Goal: Contribute content

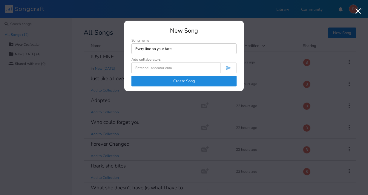
type input "Every line on your face"
click at [180, 82] on button "Create Song" at bounding box center [183, 81] width 105 height 11
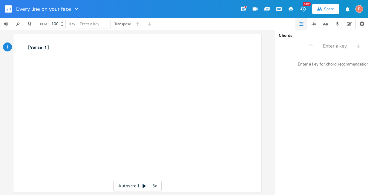
type textarea "[Verse 1]"
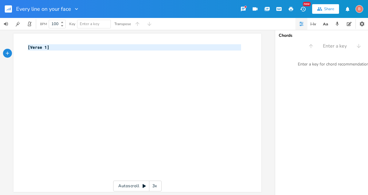
drag, startPoint x: 25, startPoint y: 47, endPoint x: 70, endPoint y: 52, distance: 44.7
click at [70, 52] on div "[Verse 1] ​" at bounding box center [135, 50] width 216 height 13
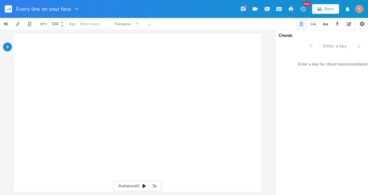
type textarea "​"
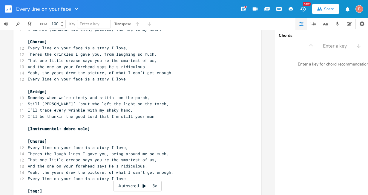
scroll to position [209, 0]
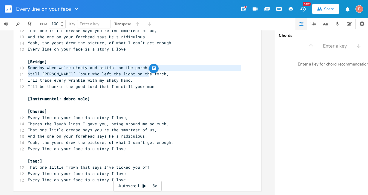
type textarea "Someday when we’re ninety and sittin’ on the porch, Still [PERSON_NAME]’ ’bout …"
drag, startPoint x: 26, startPoint y: 69, endPoint x: 145, endPoint y: 72, distance: 119.2
click at [146, 72] on div "[Verse 1] 12 You burned that first supper, I still ate every bite, 12 And we’ve…" at bounding box center [135, 9] width 216 height 348
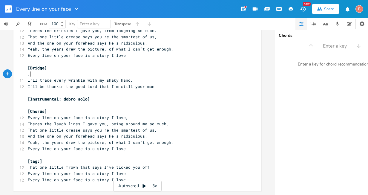
click at [32, 71] on pre "," at bounding box center [135, 74] width 216 height 6
click at [27, 71] on pre "​" at bounding box center [135, 74] width 216 height 6
type textarea "​"
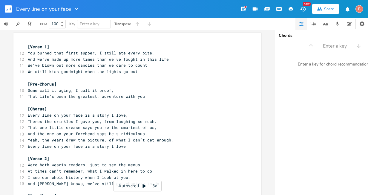
scroll to position [0, 0]
click at [143, 134] on pre "And the one on your forehead says He’s ridiculous." at bounding box center [135, 134] width 216 height 6
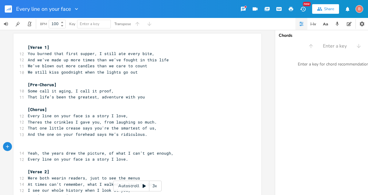
drag, startPoint x: 26, startPoint y: 84, endPoint x: 51, endPoint y: 85, distance: 25.4
click at [53, 85] on pre "[Pre-Chorus]" at bounding box center [135, 85] width 216 height 6
type textarea "​[Pre-Chorus]"
click at [27, 146] on pre "​" at bounding box center [135, 147] width 216 height 6
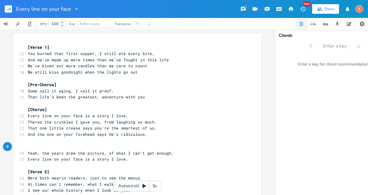
type textarea "​"
